Goal: Task Accomplishment & Management: Manage account settings

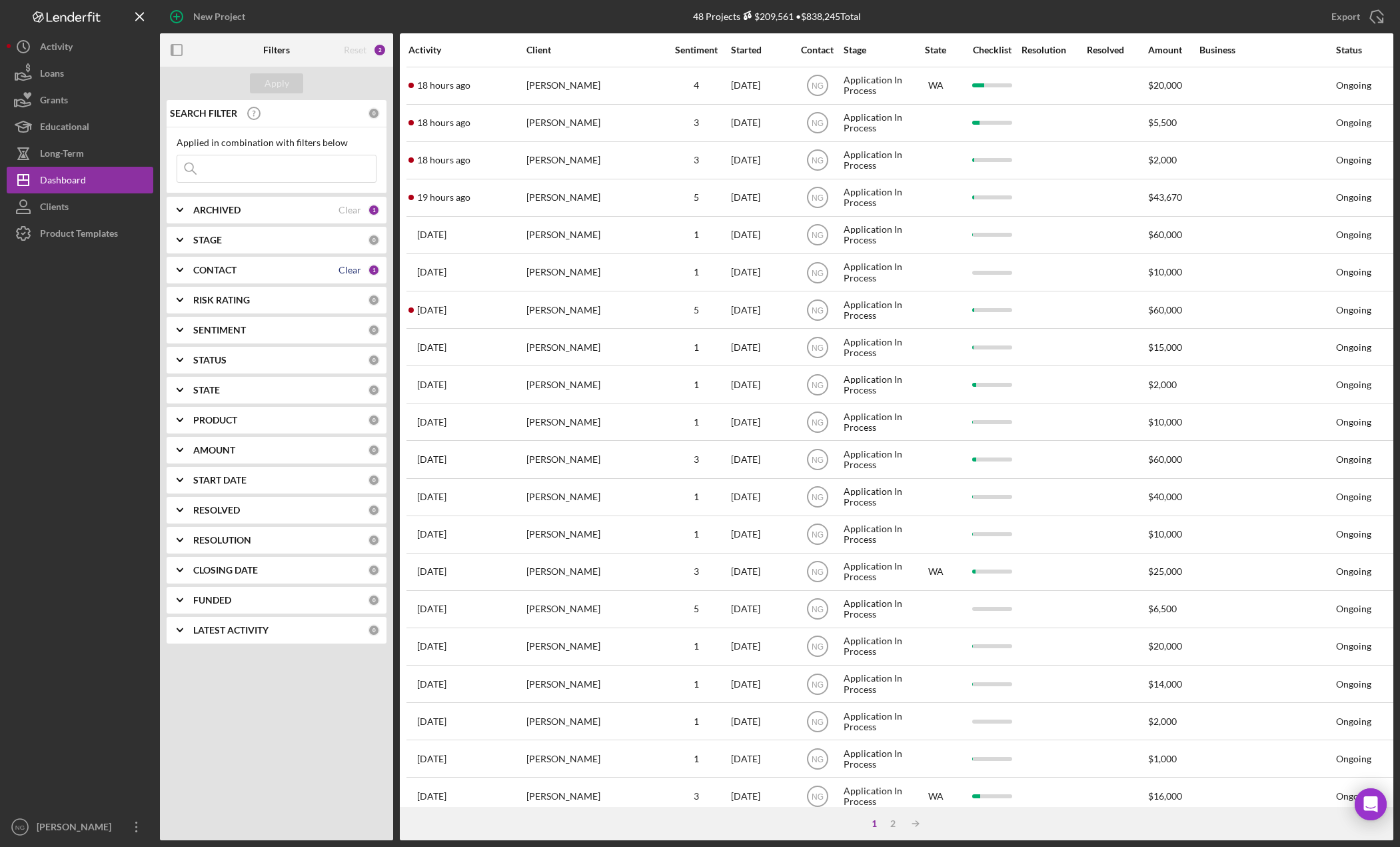
click at [350, 266] on div "Clear" at bounding box center [349, 270] width 22 height 11
click at [281, 82] on div "Apply" at bounding box center [277, 83] width 25 height 20
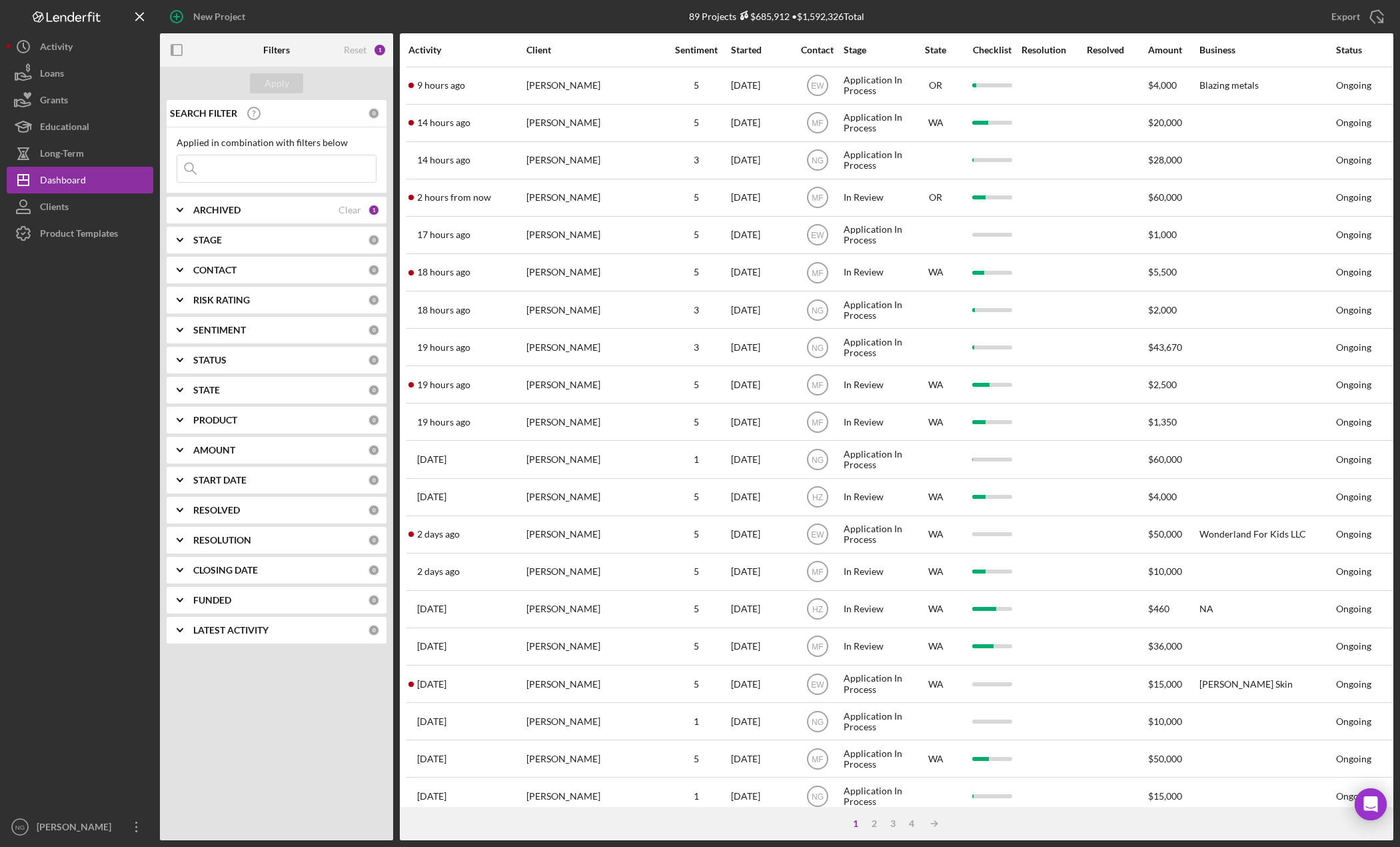
click at [217, 267] on b "CONTACT" at bounding box center [215, 270] width 43 height 11
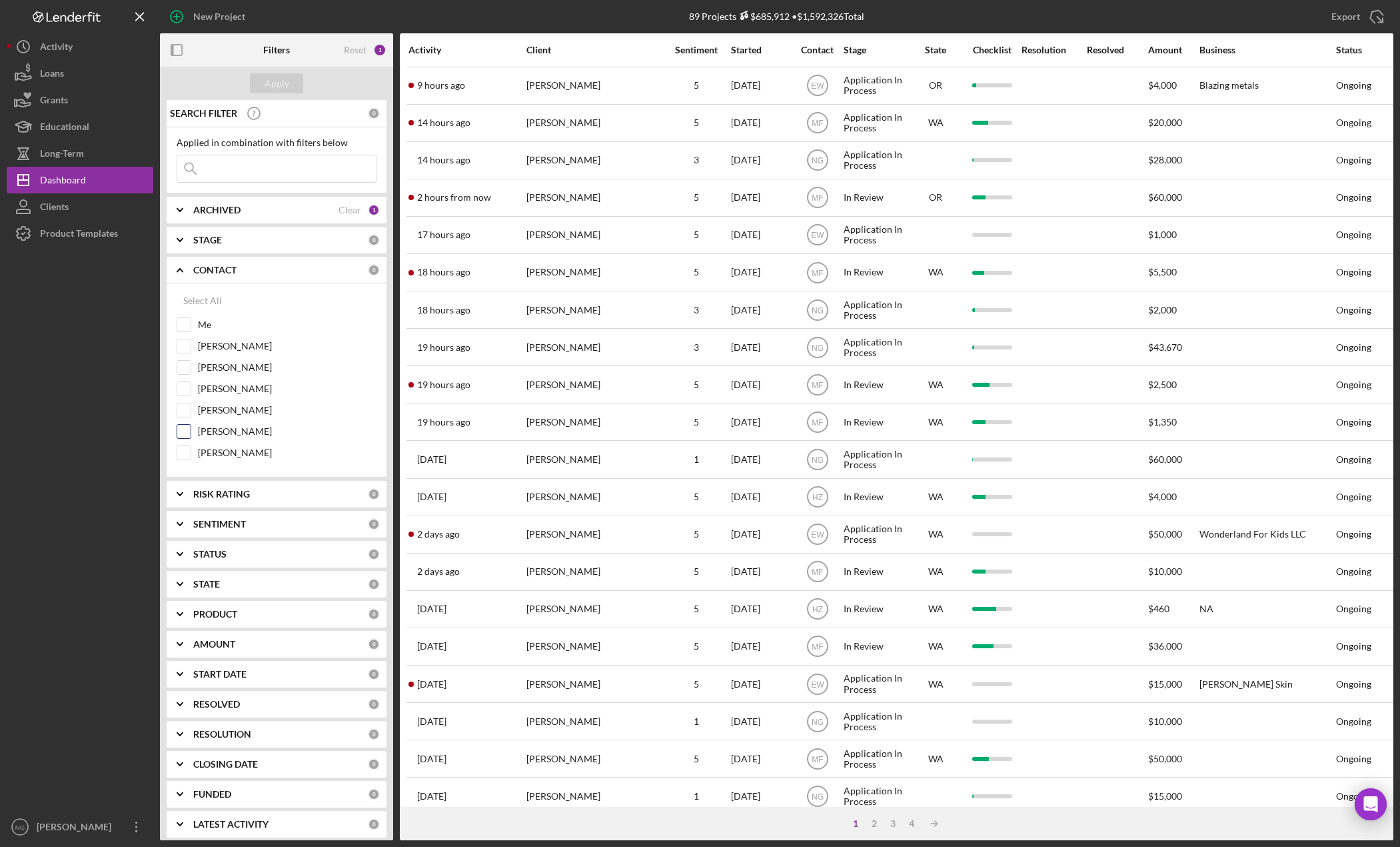
click at [183, 429] on input "[PERSON_NAME]" at bounding box center [183, 431] width 13 height 13
checkbox input "true"
click at [284, 85] on div "Apply" at bounding box center [277, 83] width 25 height 20
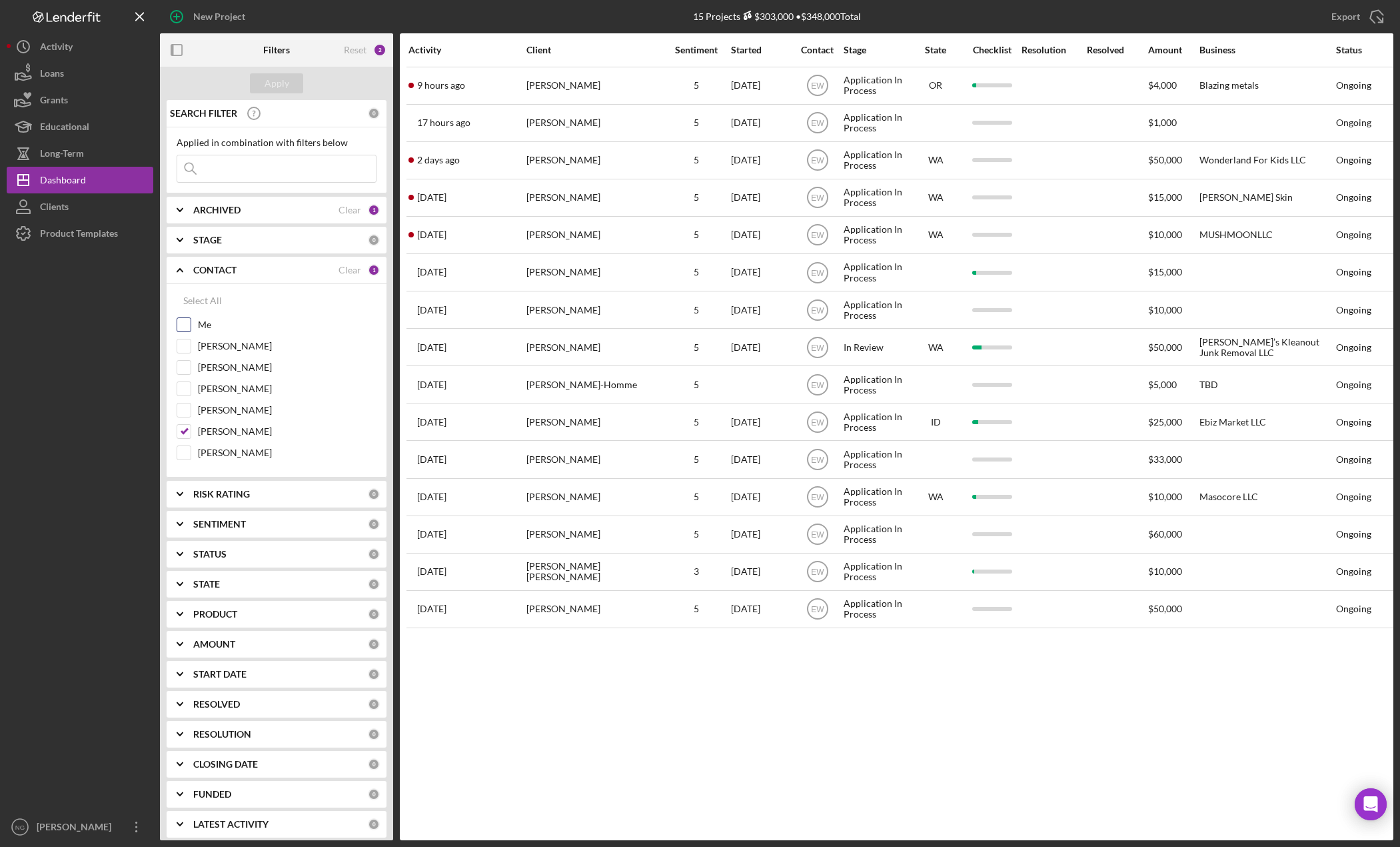
click at [184, 323] on input "Me" at bounding box center [183, 324] width 13 height 13
checkbox input "true"
click at [188, 429] on input "[PERSON_NAME]" at bounding box center [183, 431] width 13 height 13
checkbox input "false"
click at [279, 82] on div "Apply" at bounding box center [277, 83] width 25 height 20
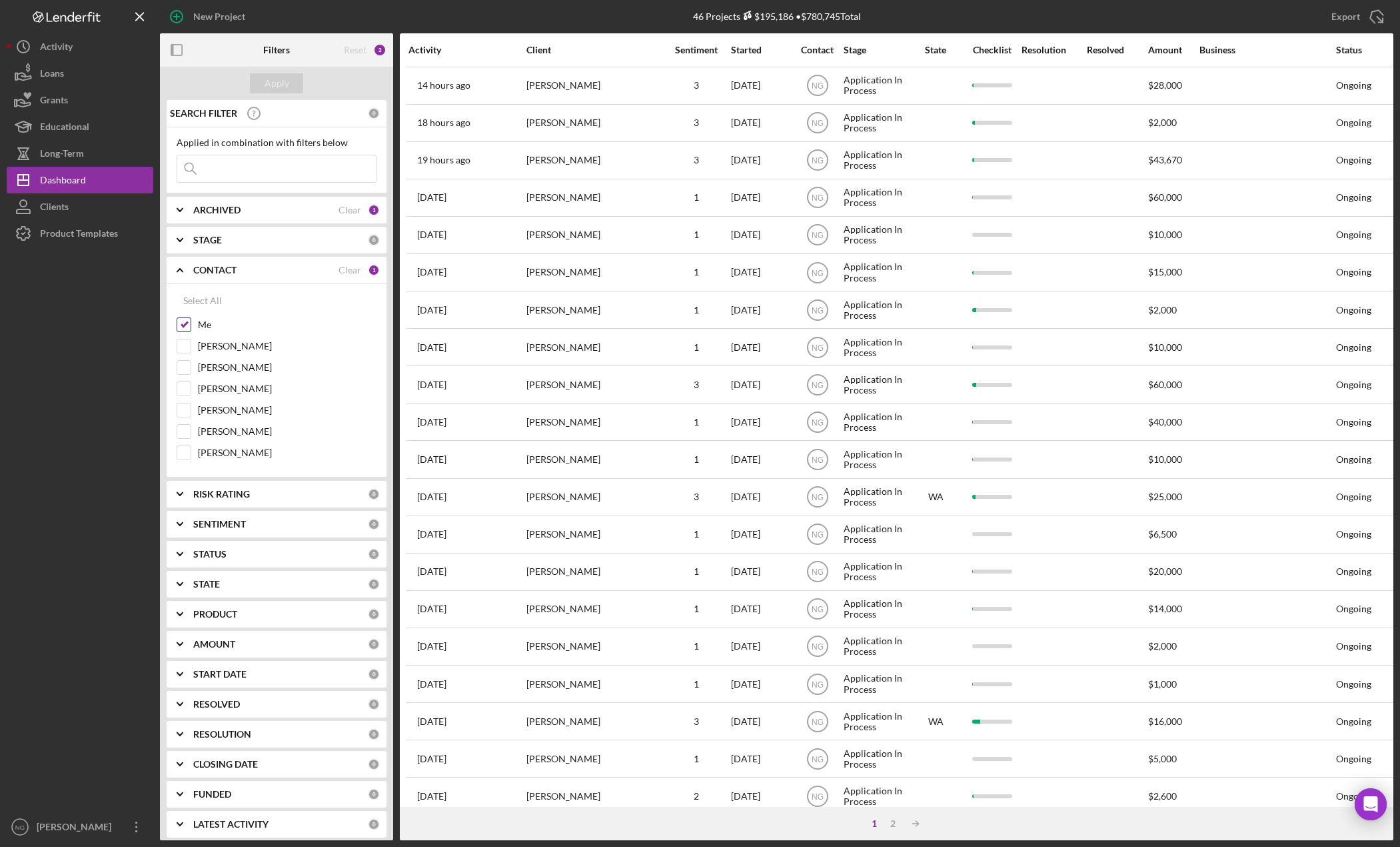
click at [186, 325] on input "Me" at bounding box center [183, 324] width 13 height 13
checkbox input "false"
click at [192, 372] on div "[PERSON_NAME]" at bounding box center [276, 371] width 200 height 22
click at [188, 370] on input "[PERSON_NAME]" at bounding box center [183, 367] width 13 height 13
checkbox input "true"
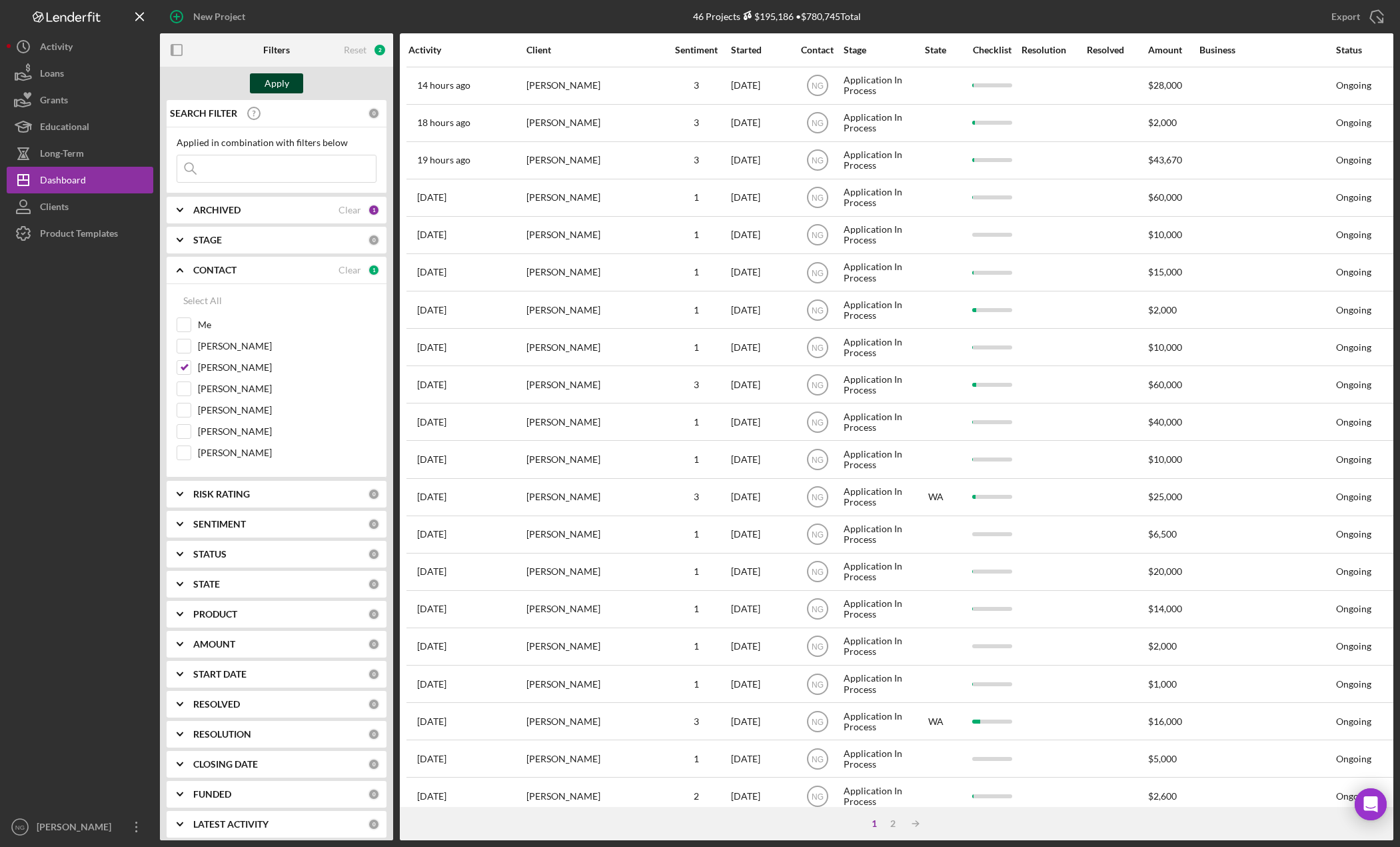
click at [276, 88] on div "Apply" at bounding box center [277, 83] width 25 height 20
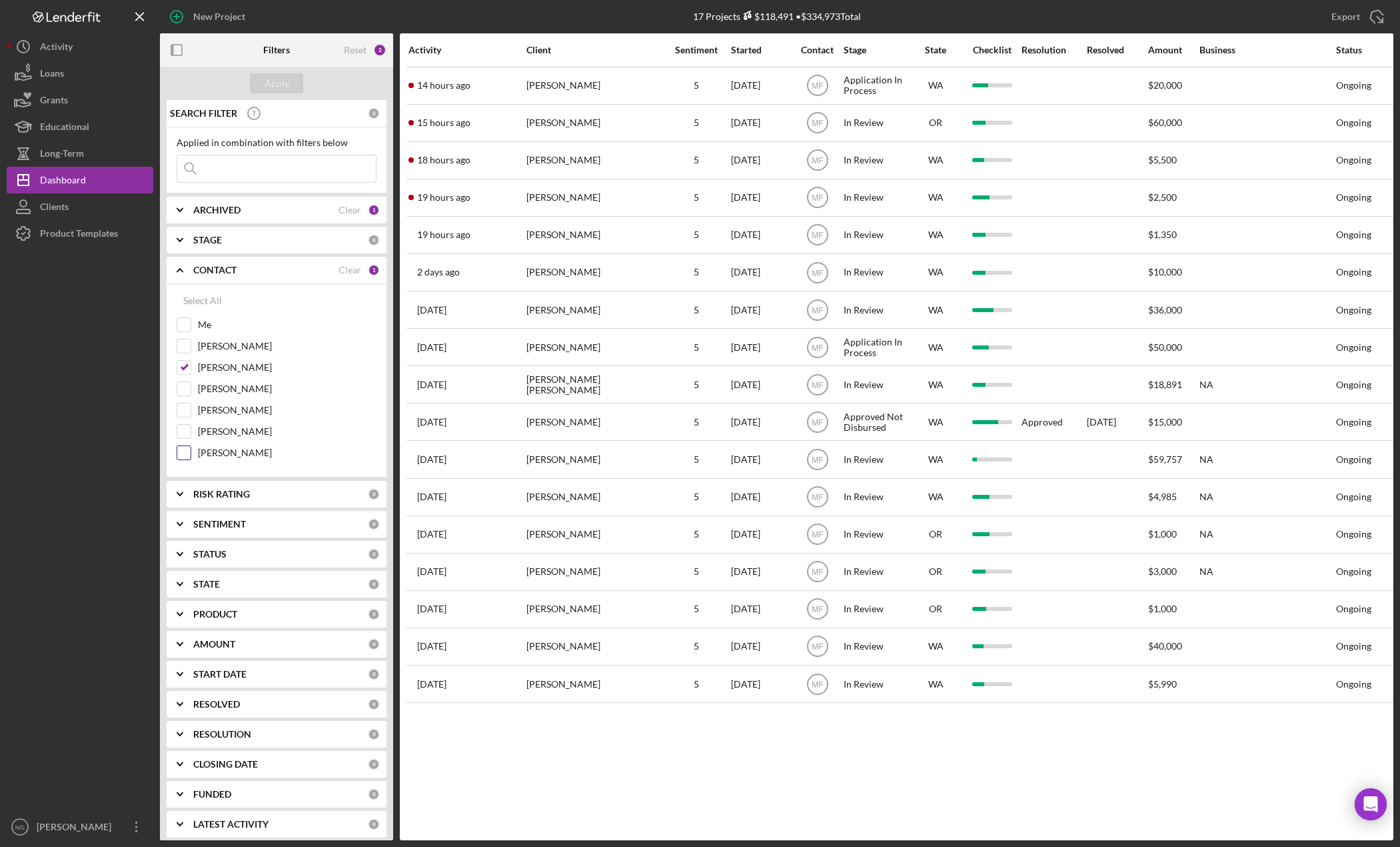
click at [187, 456] on input "[PERSON_NAME]" at bounding box center [183, 452] width 13 height 13
checkbox input "true"
click at [185, 360] on div "[PERSON_NAME]" at bounding box center [276, 350] width 200 height 22
click at [185, 367] on input "[PERSON_NAME]" at bounding box center [183, 367] width 13 height 13
click at [271, 82] on div "Apply" at bounding box center [277, 83] width 25 height 20
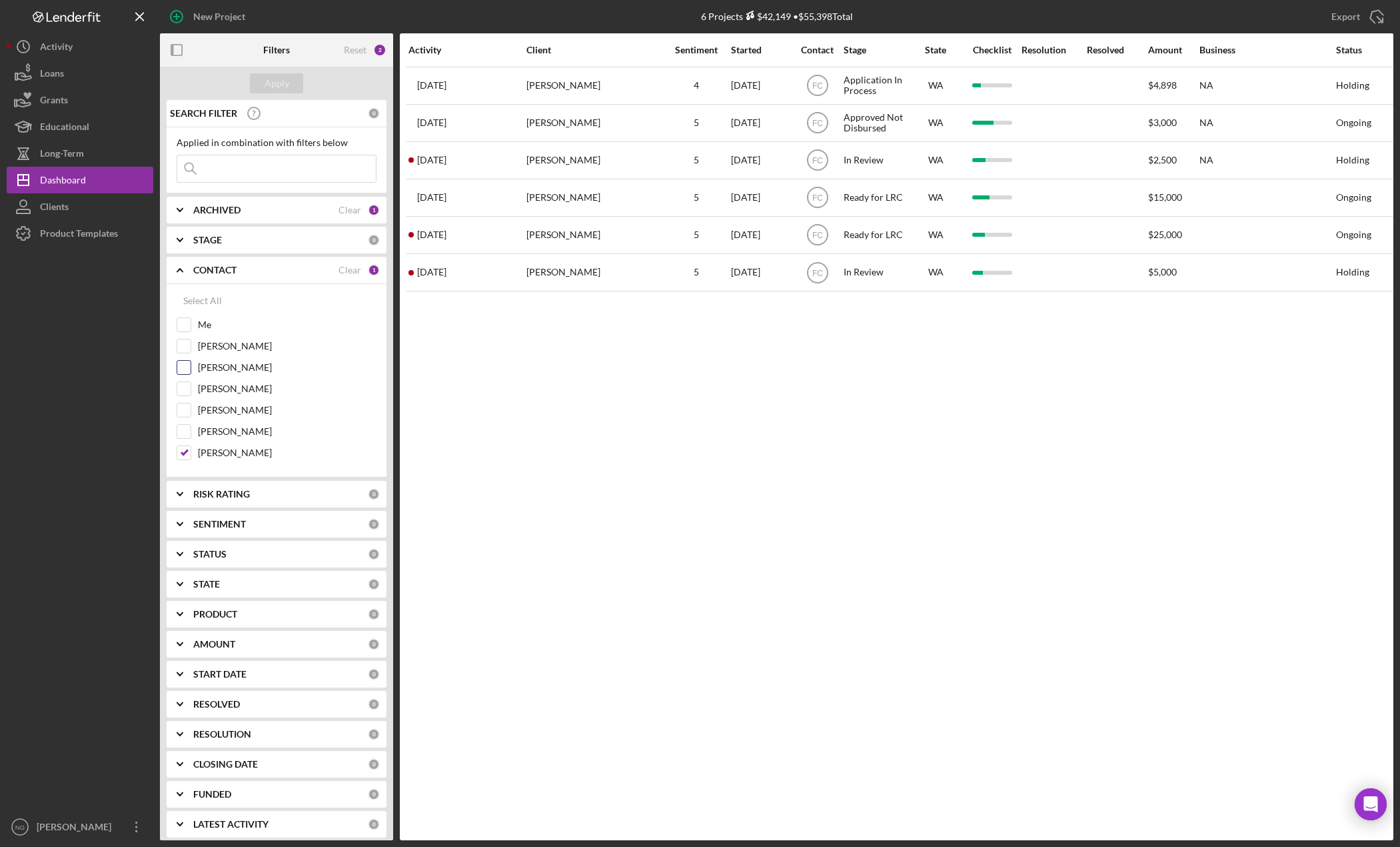
click at [186, 367] on input "[PERSON_NAME]" at bounding box center [183, 367] width 13 height 13
checkbox input "true"
click at [187, 456] on input "[PERSON_NAME]" at bounding box center [183, 452] width 13 height 13
checkbox input "false"
click at [282, 82] on div "Apply" at bounding box center [277, 83] width 25 height 20
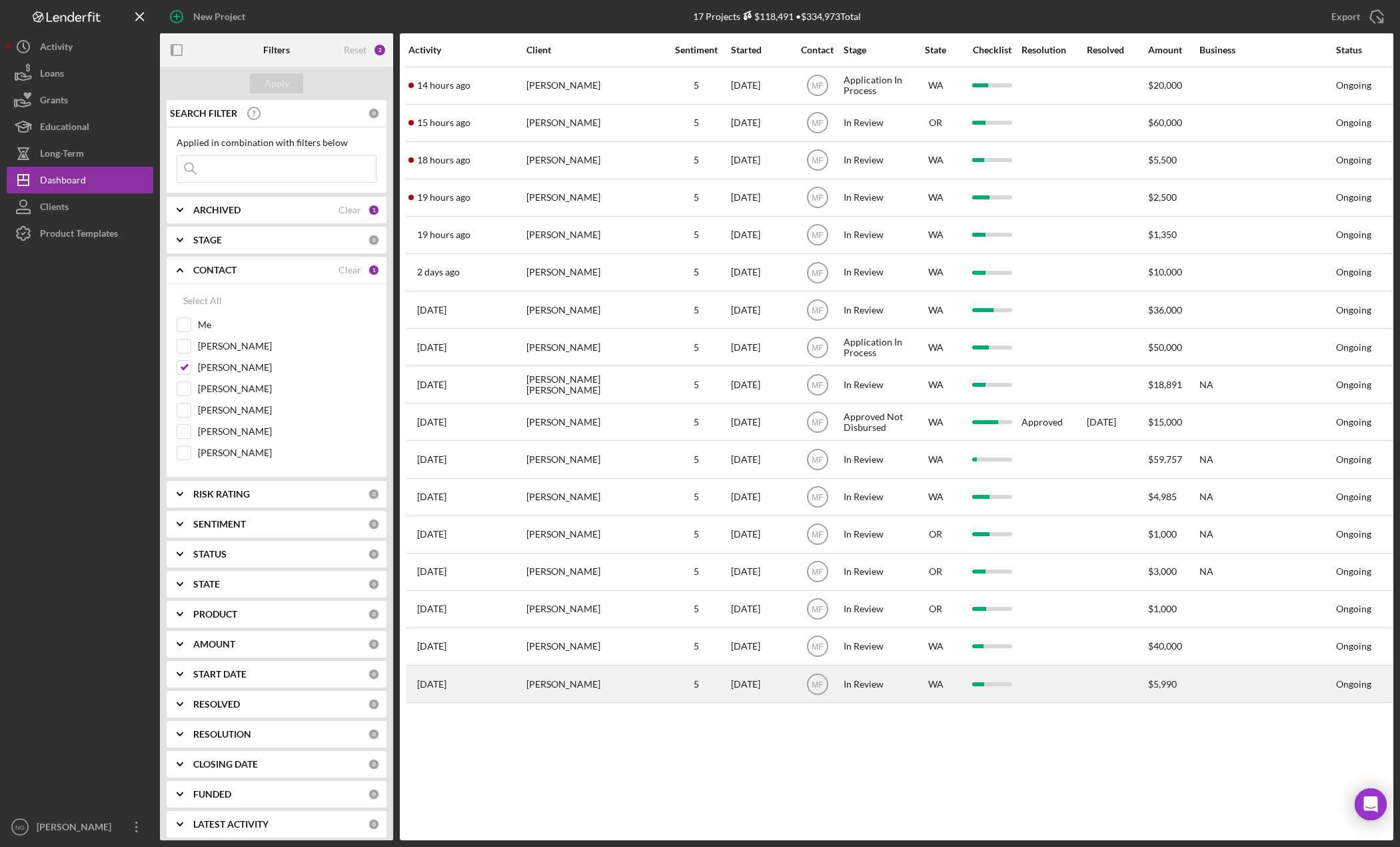
click at [540, 689] on div "[PERSON_NAME]" at bounding box center [593, 684] width 133 height 35
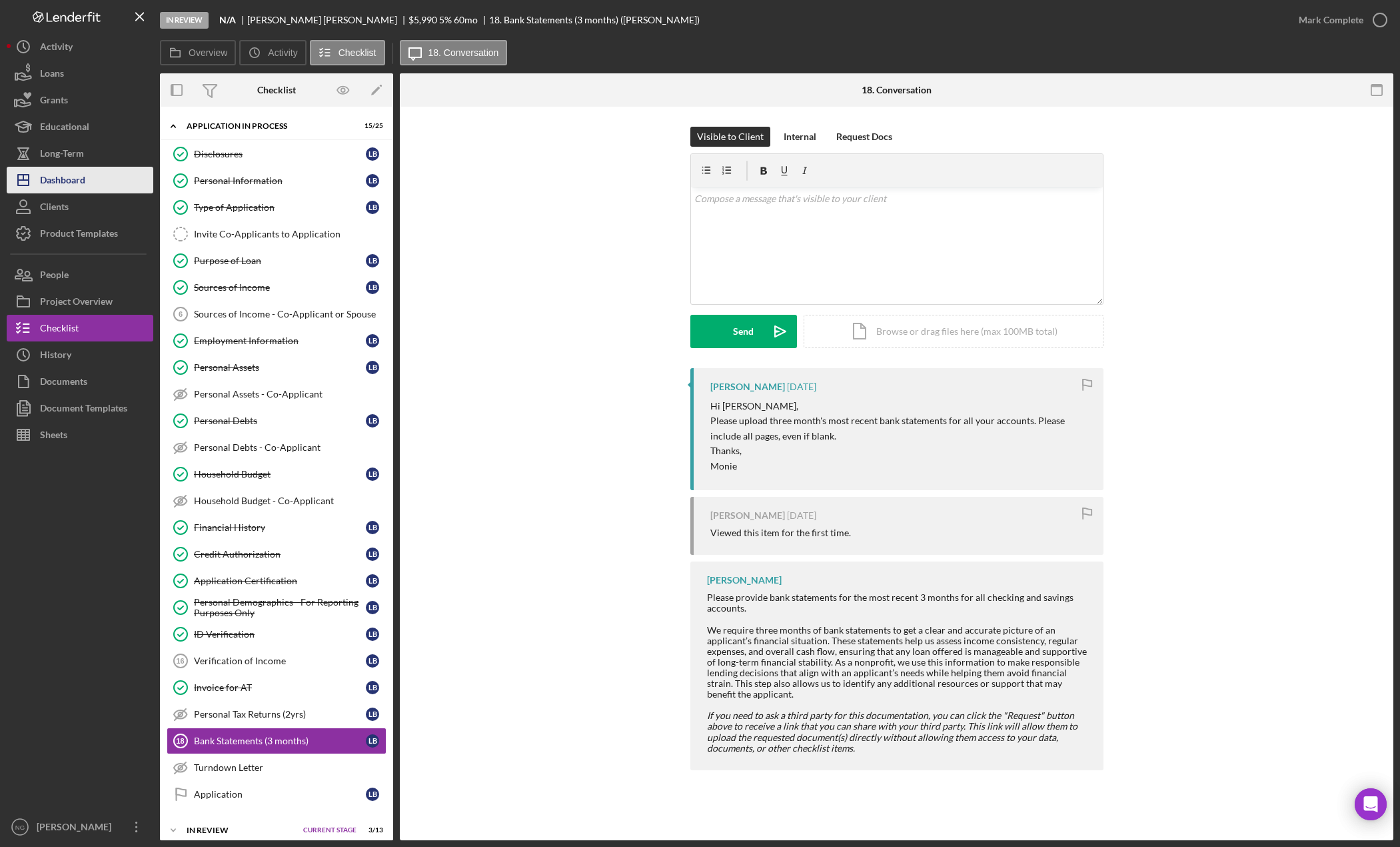
click at [75, 172] on div "Dashboard" at bounding box center [62, 181] width 45 height 30
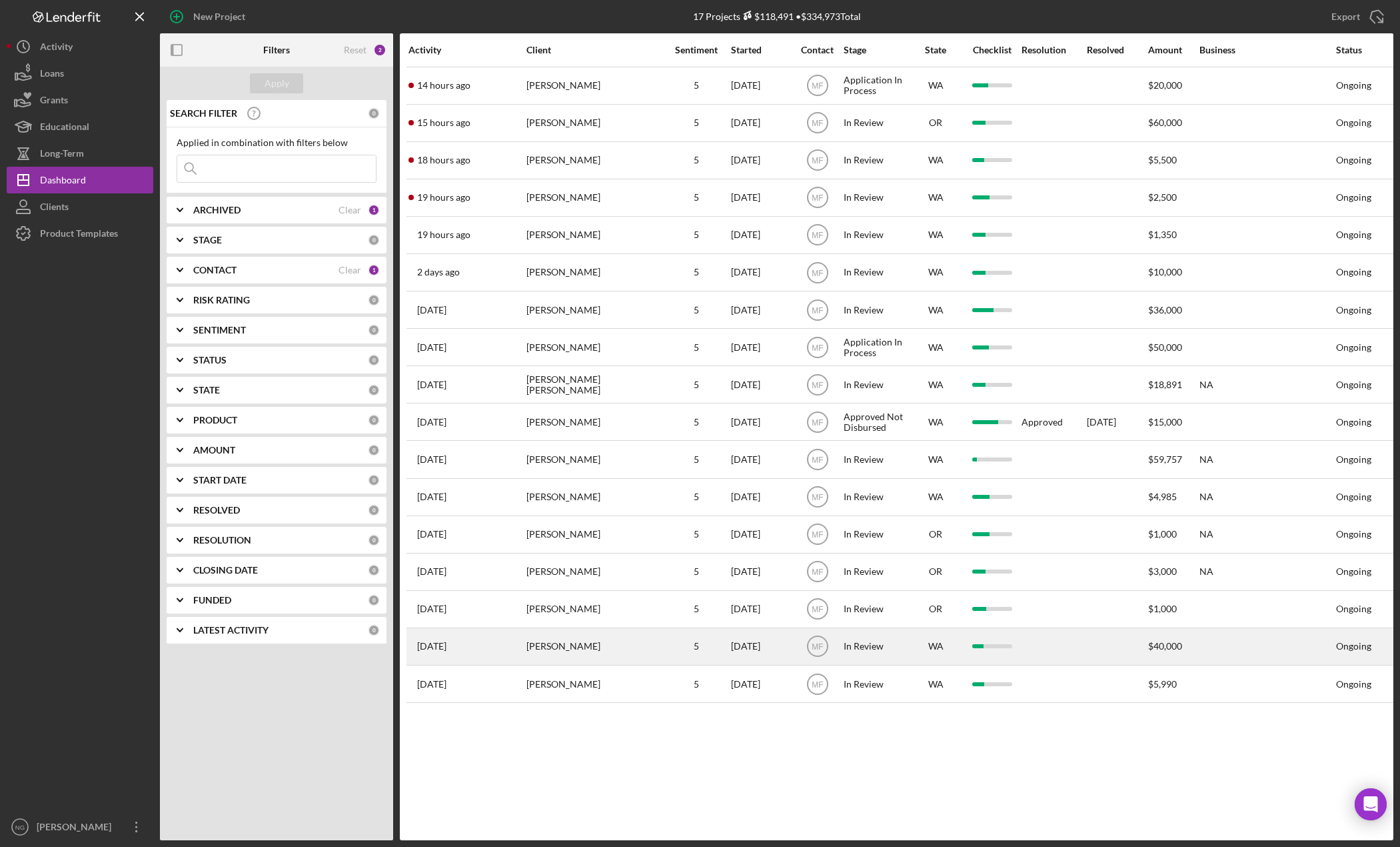
click at [575, 651] on div "[PERSON_NAME]" at bounding box center [593, 646] width 133 height 35
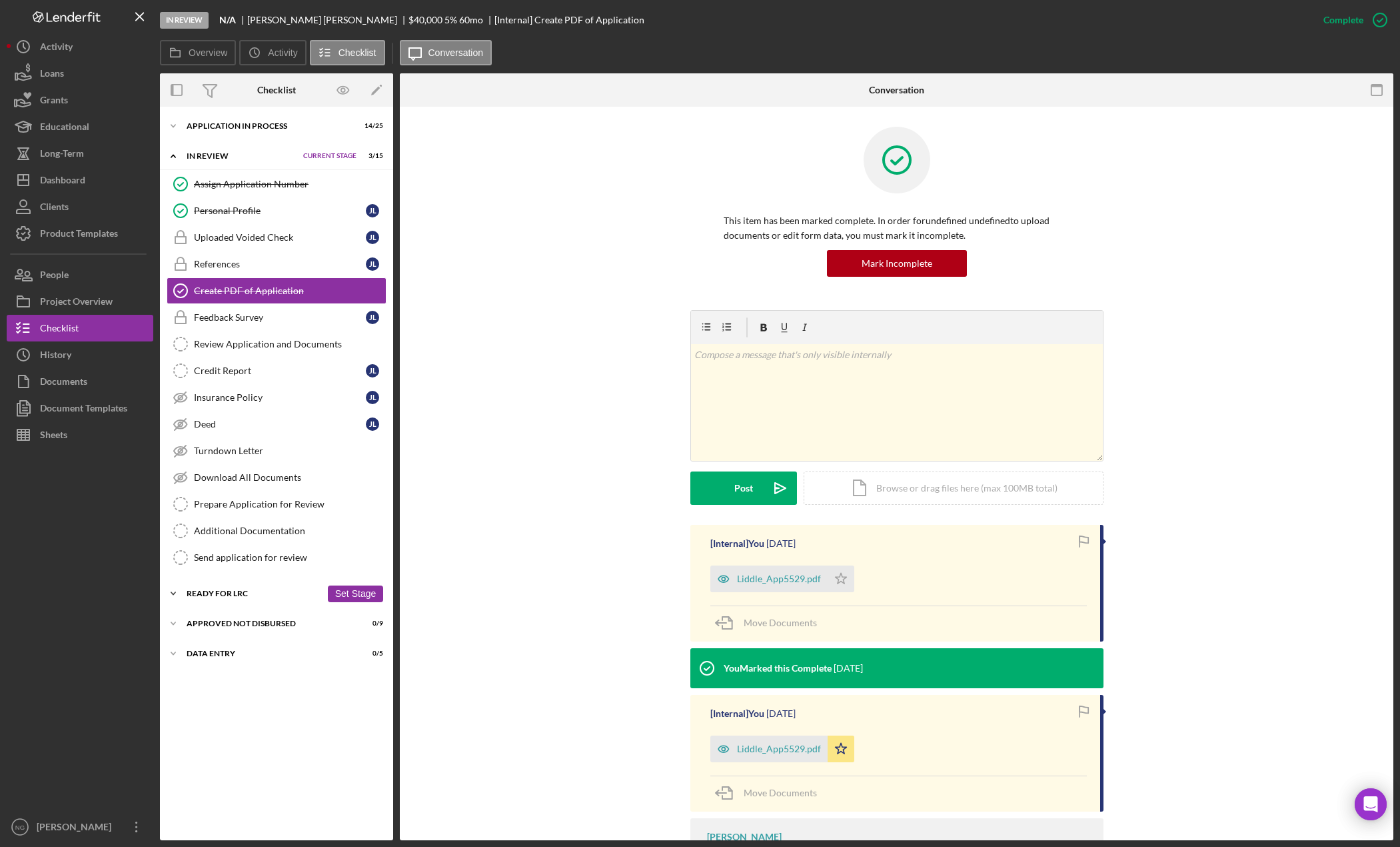
click at [268, 594] on div "Ready for LRC" at bounding box center [253, 593] width 135 height 8
click at [277, 152] on div "In Review" at bounding box center [241, 156] width 110 height 8
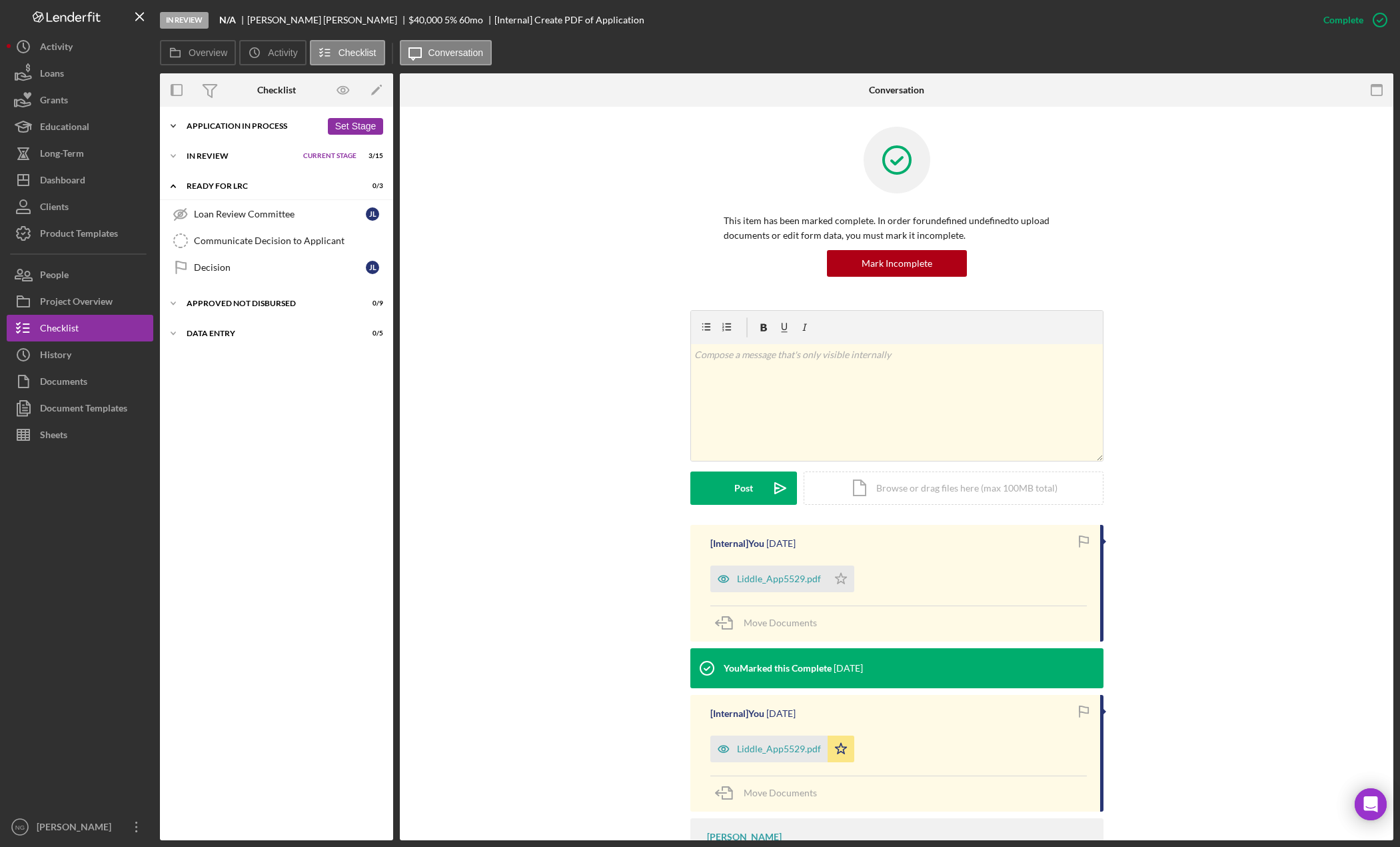
click at [279, 126] on div "Application In Process" at bounding box center [253, 126] width 135 height 8
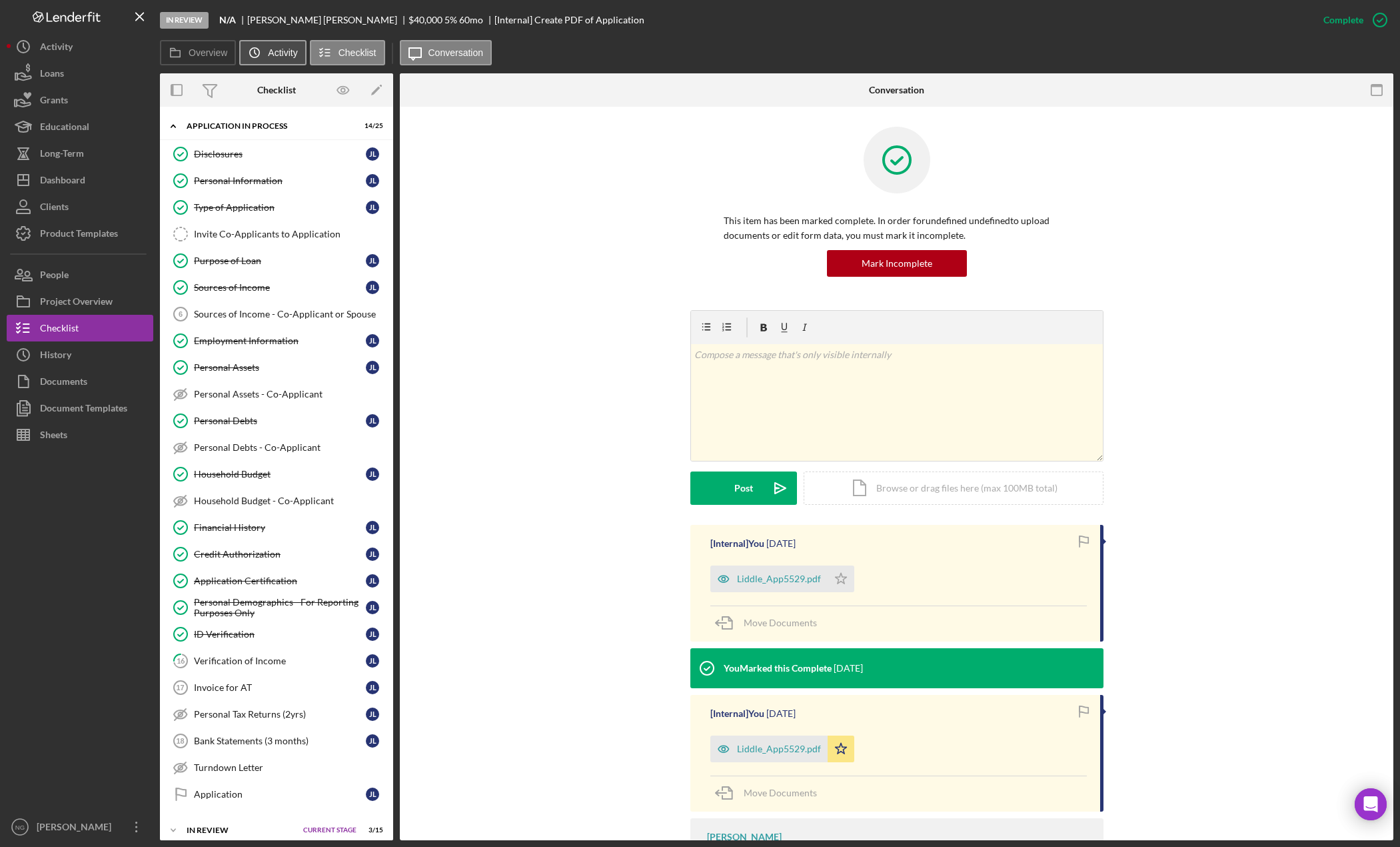
click at [269, 47] on label "Activity" at bounding box center [282, 52] width 29 height 11
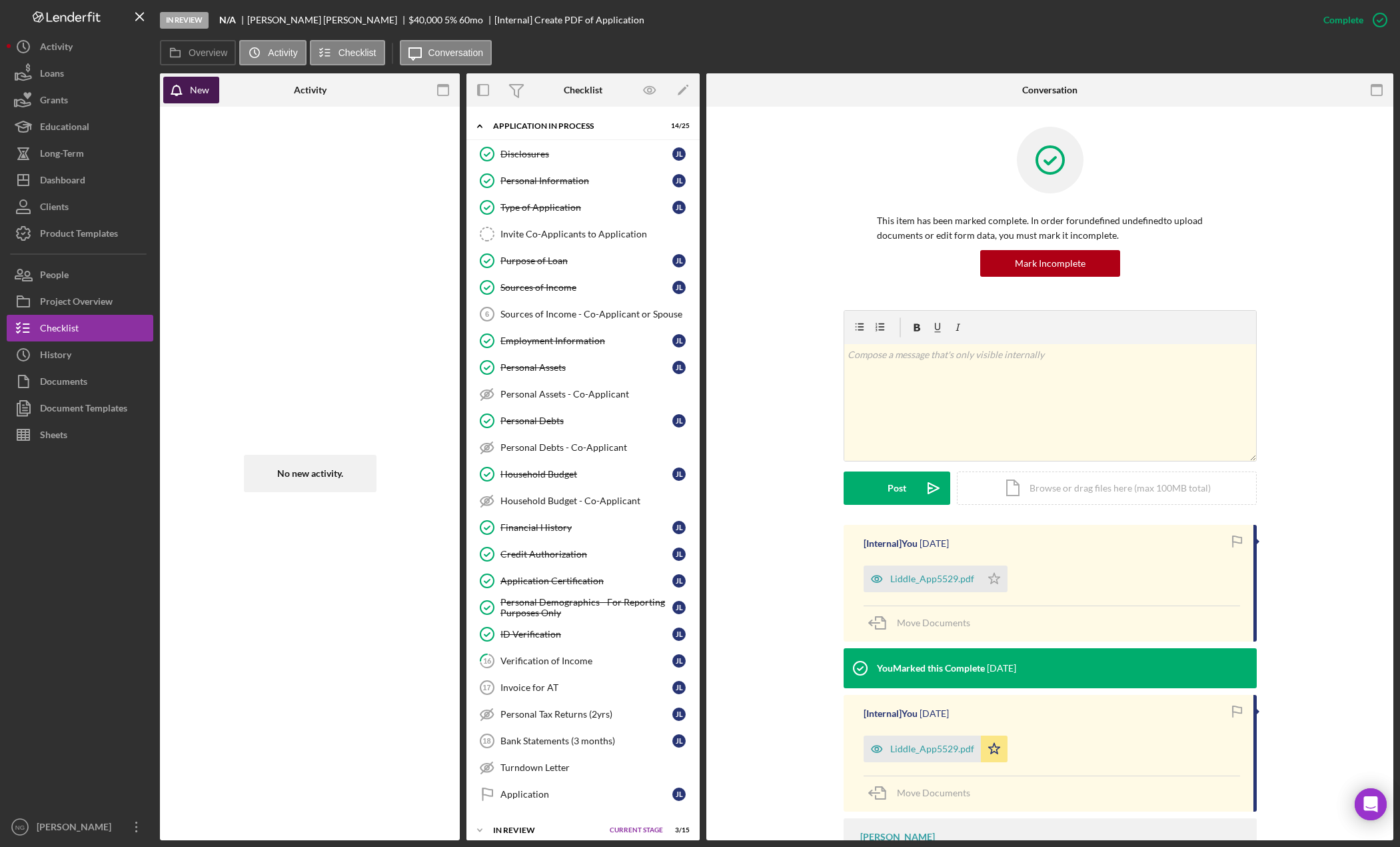
click at [209, 92] on button "New" at bounding box center [191, 90] width 56 height 27
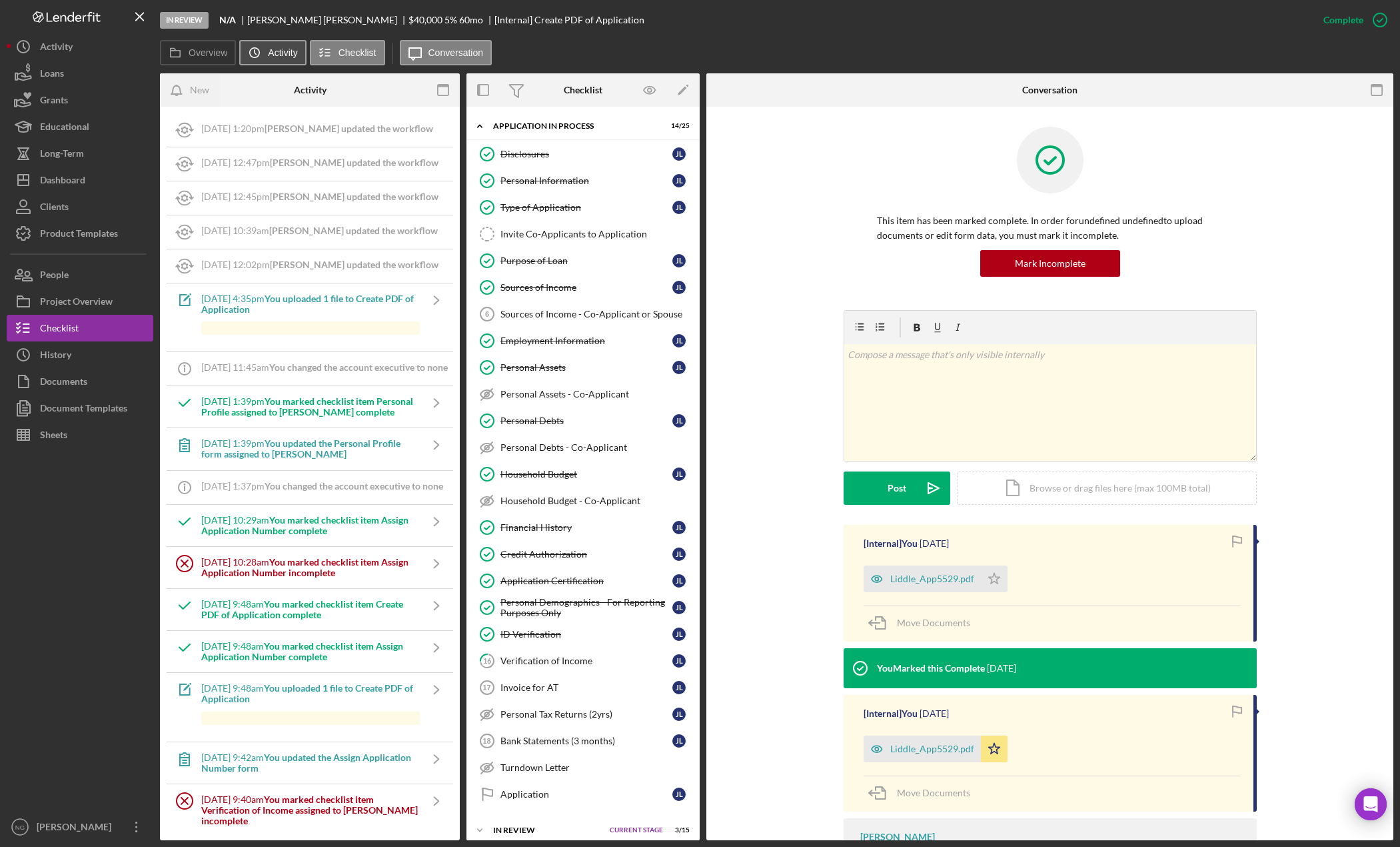
click at [276, 52] on label "Activity" at bounding box center [282, 52] width 29 height 11
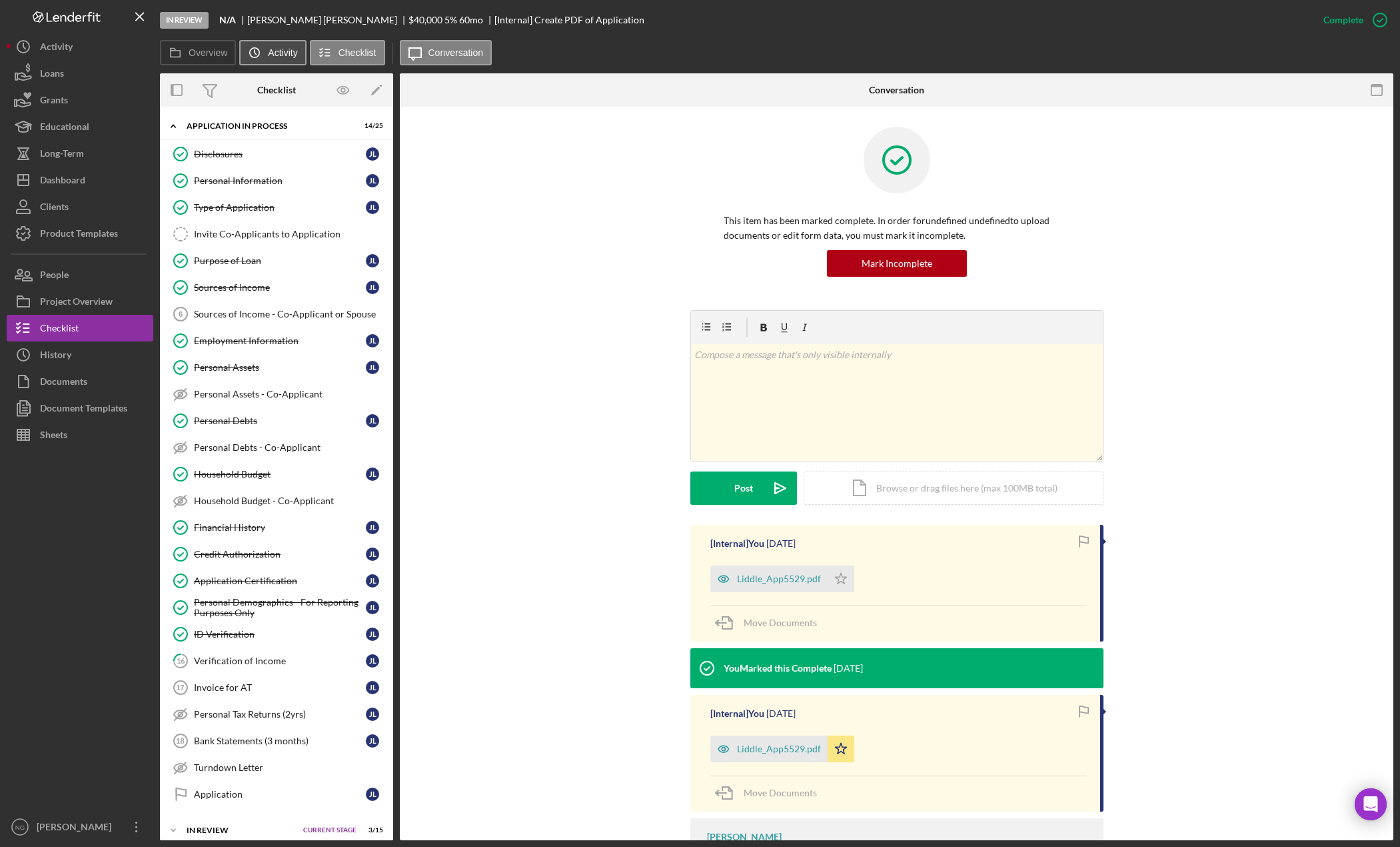
click at [276, 52] on label "Activity" at bounding box center [282, 52] width 29 height 11
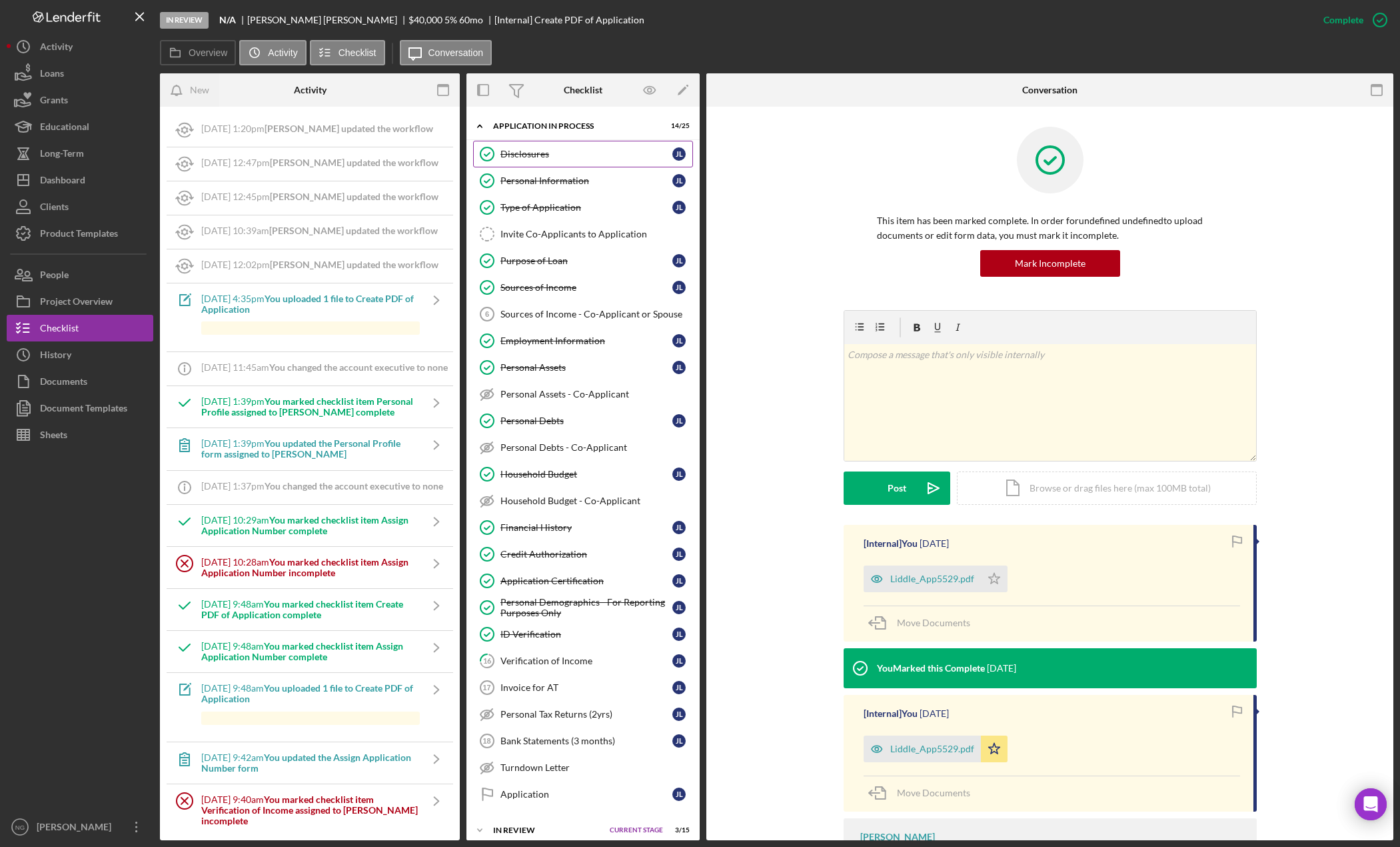
click at [546, 155] on div "Disclosures" at bounding box center [586, 154] width 172 height 11
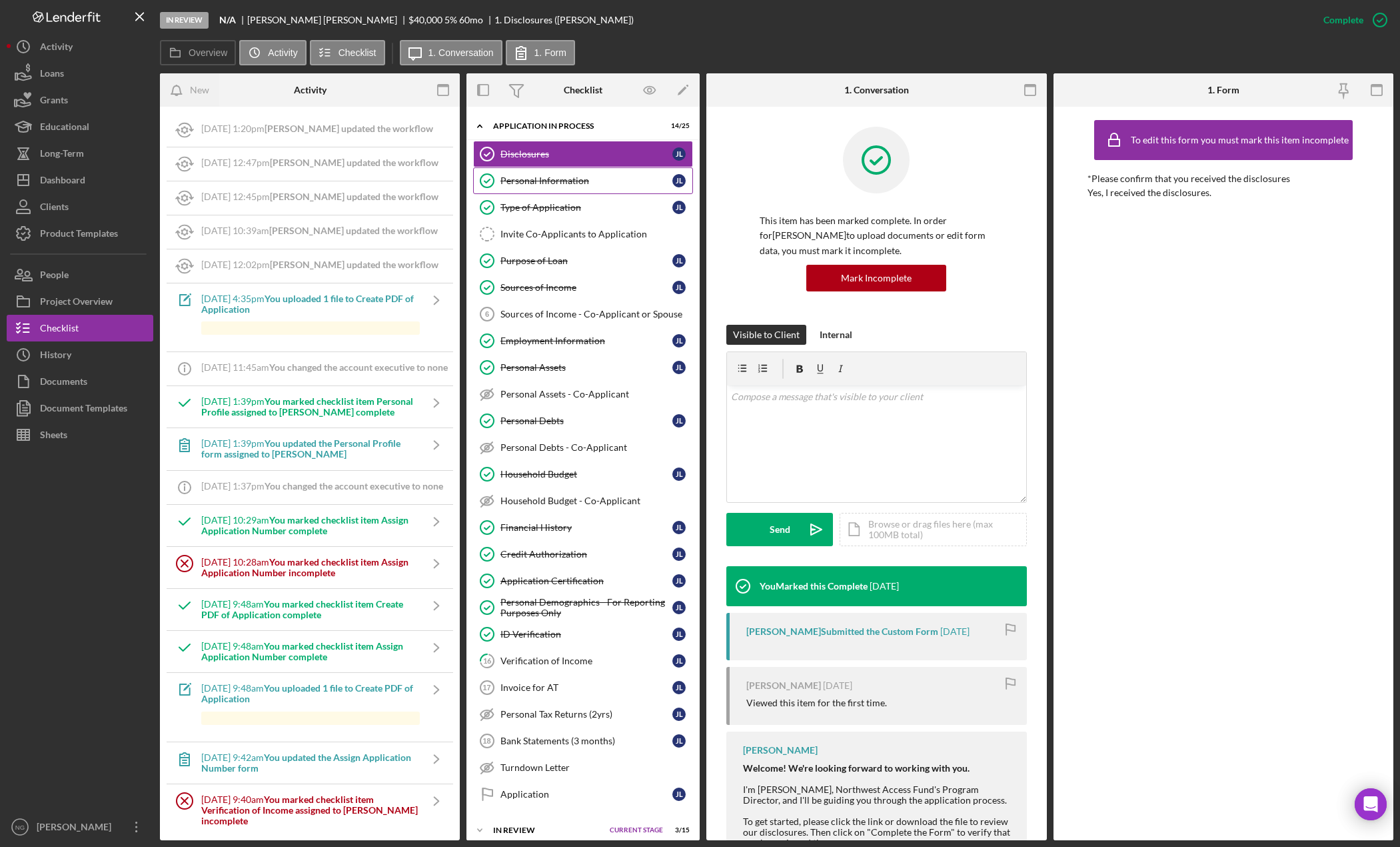
click at [546, 181] on div "Personal Information" at bounding box center [586, 181] width 172 height 11
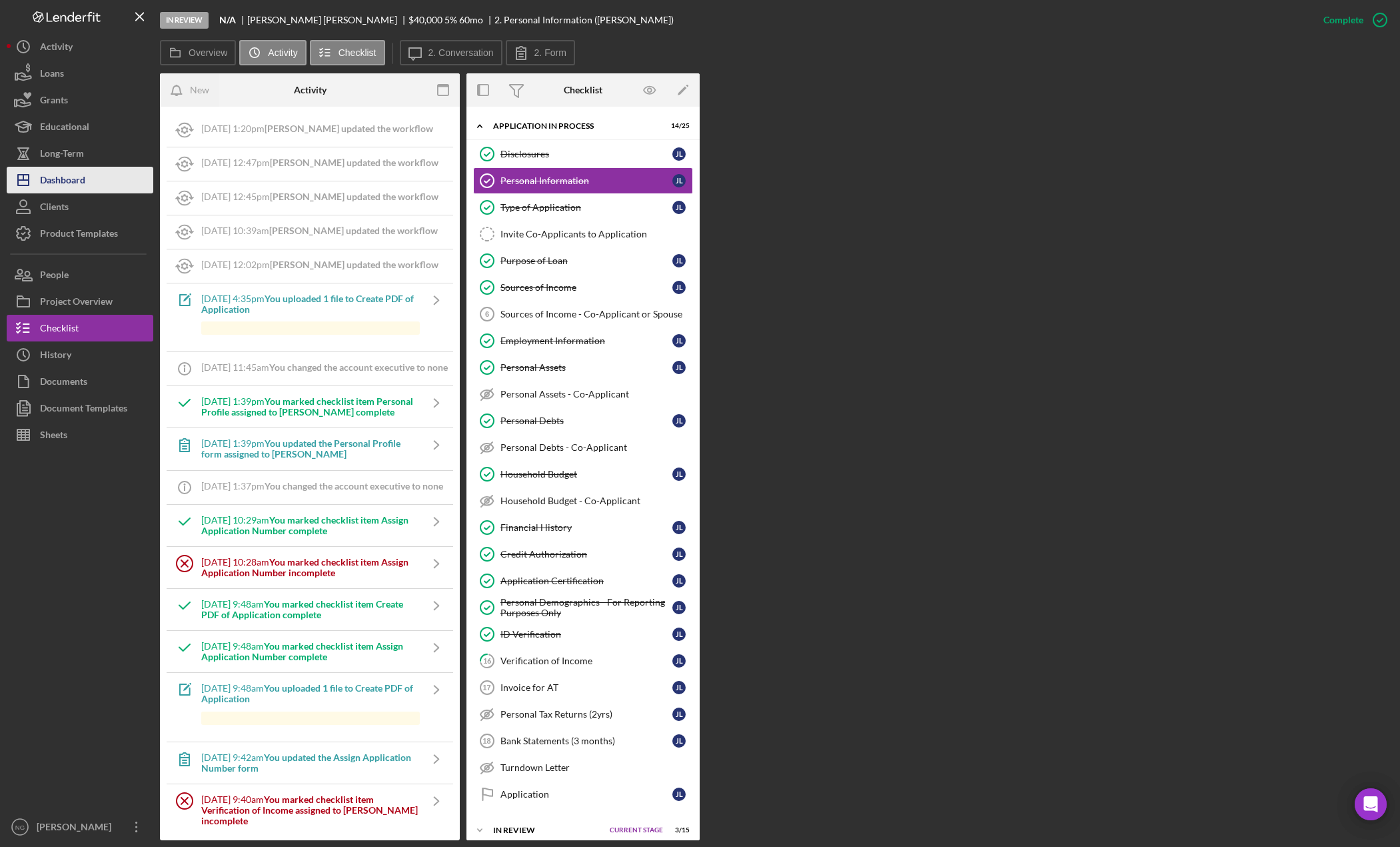
click at [129, 182] on button "Icon/Dashboard Dashboard" at bounding box center [80, 179] width 146 height 27
